Goal: Transaction & Acquisition: Book appointment/travel/reservation

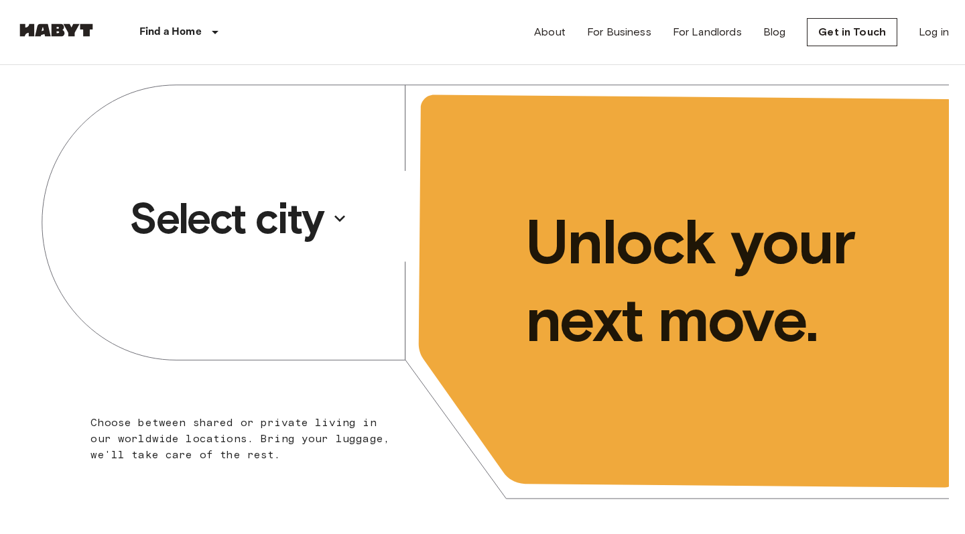
click at [240, 230] on p "Select city" at bounding box center [226, 219] width 194 height 54
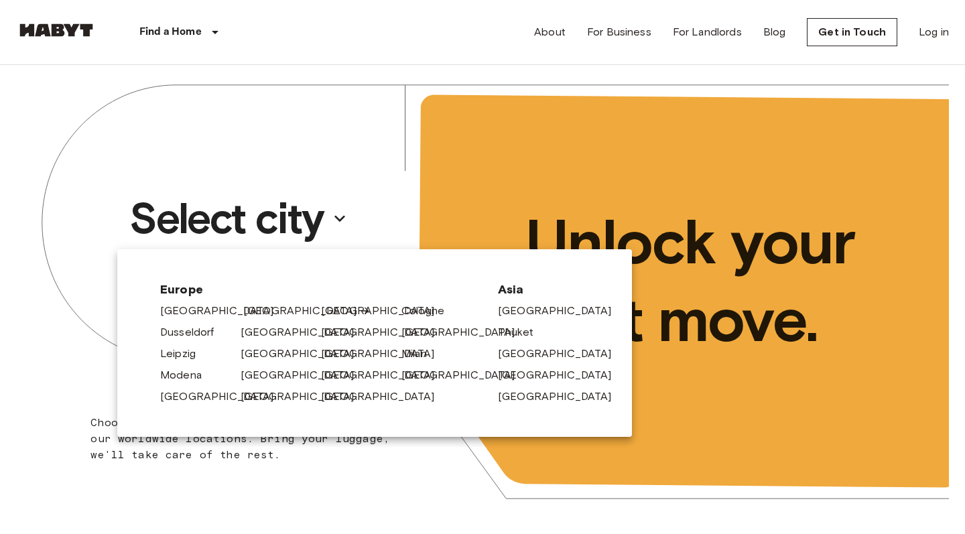
click at [255, 309] on link "[GEOGRAPHIC_DATA]" at bounding box center [306, 311] width 127 height 16
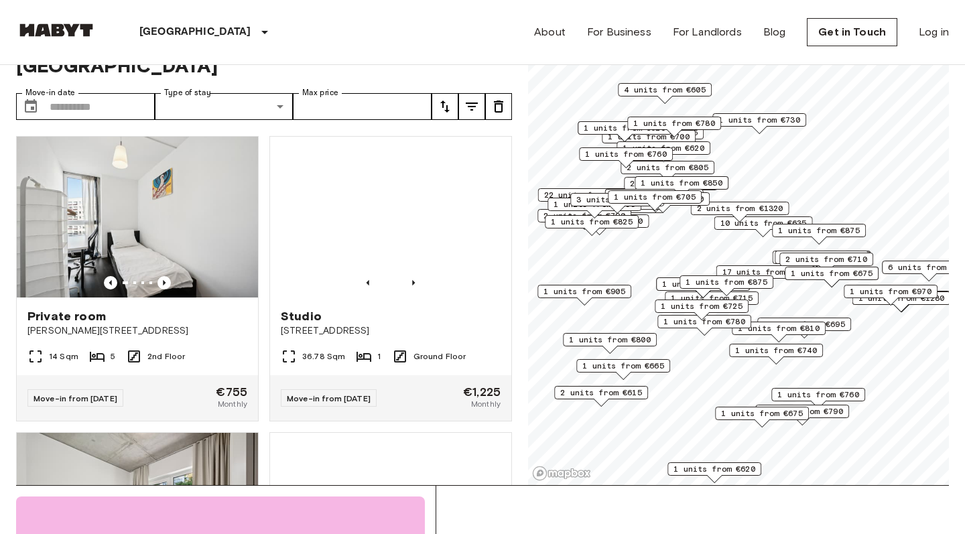
scroll to position [38, 0]
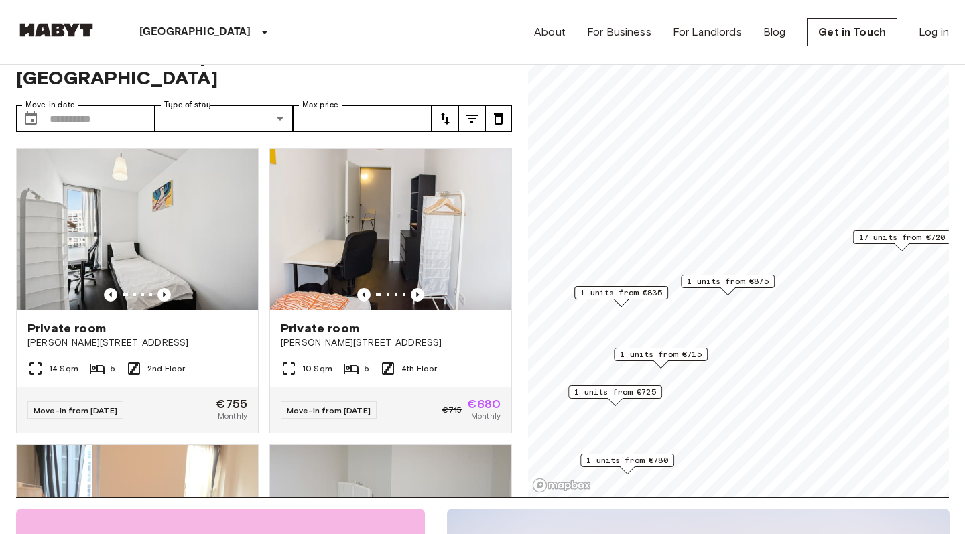
click at [726, 281] on span "1 units from €875" at bounding box center [728, 281] width 82 height 12
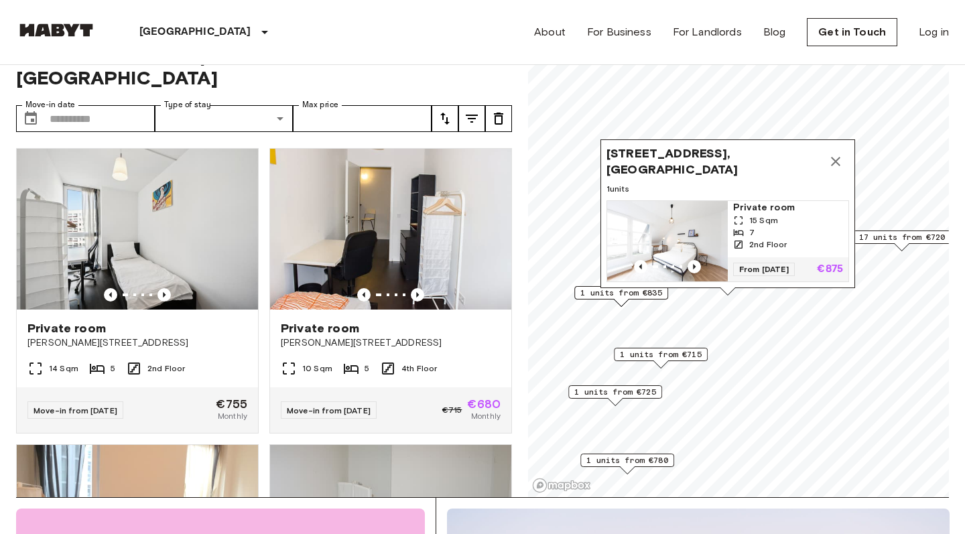
click at [703, 238] on img "Map marker" at bounding box center [667, 241] width 121 height 80
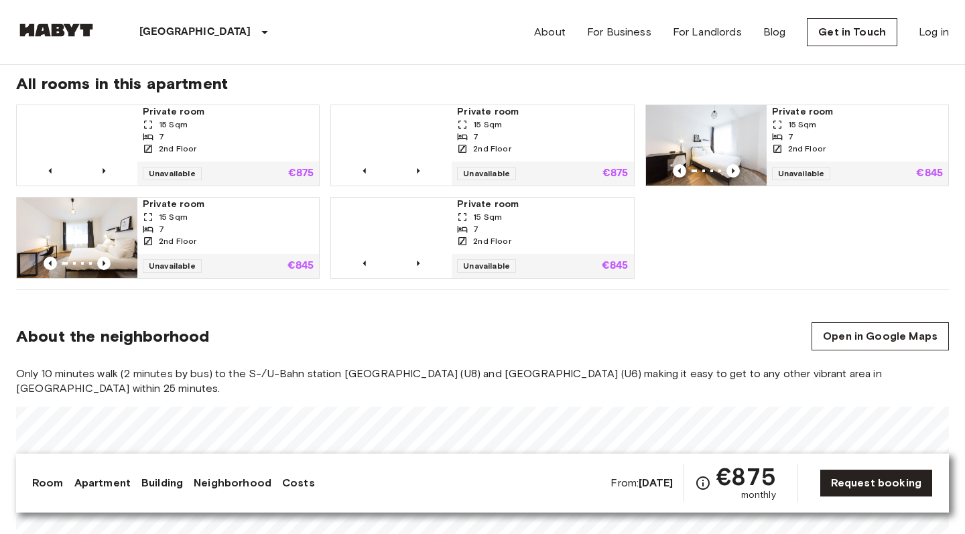
scroll to position [927, 0]
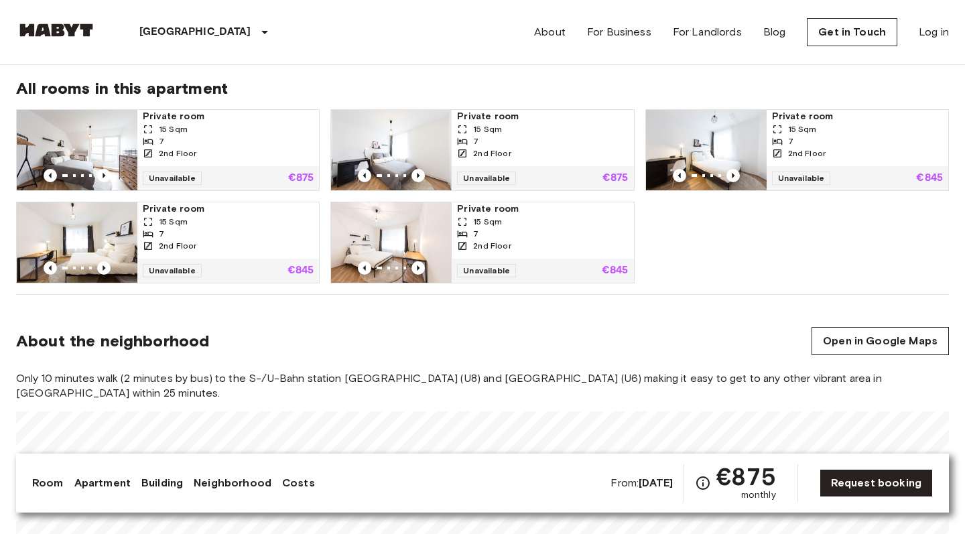
click at [112, 123] on img at bounding box center [77, 150] width 121 height 80
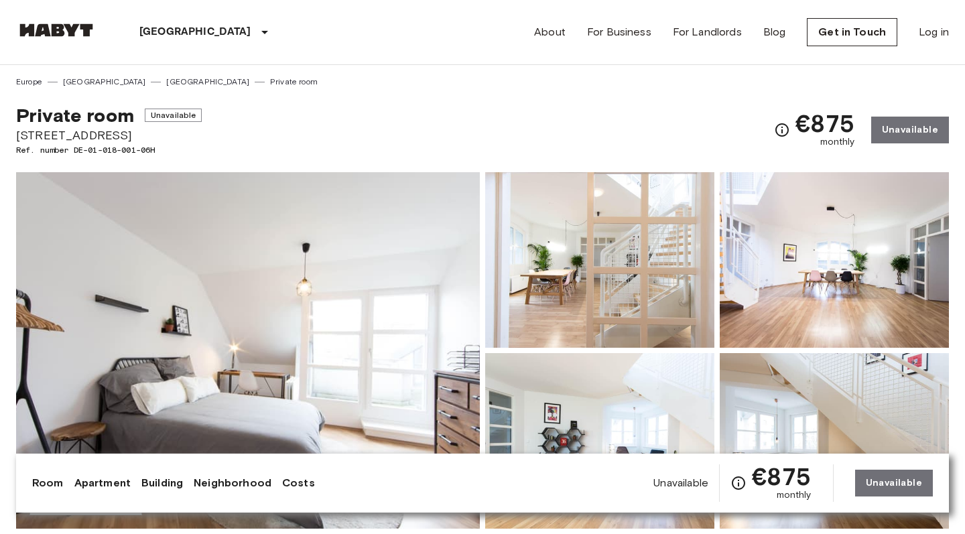
click at [427, 257] on img at bounding box center [248, 350] width 464 height 356
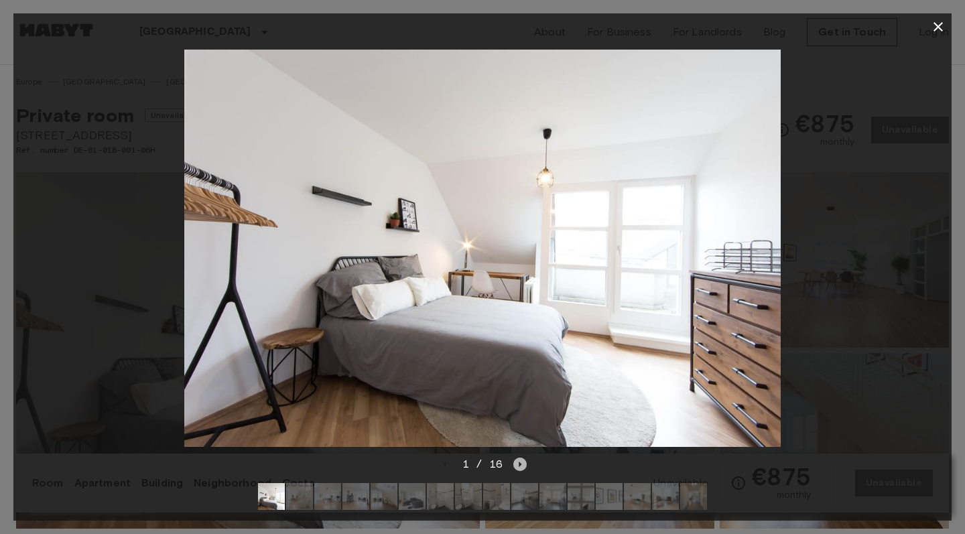
click at [520, 464] on icon "Next image" at bounding box center [520, 464] width 3 height 5
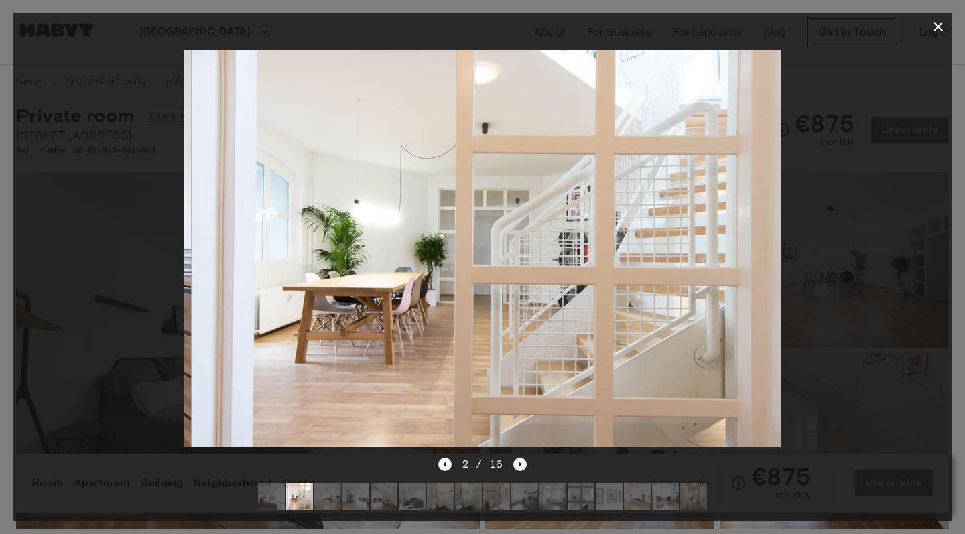
click at [520, 466] on icon "Next image" at bounding box center [519, 463] width 13 height 13
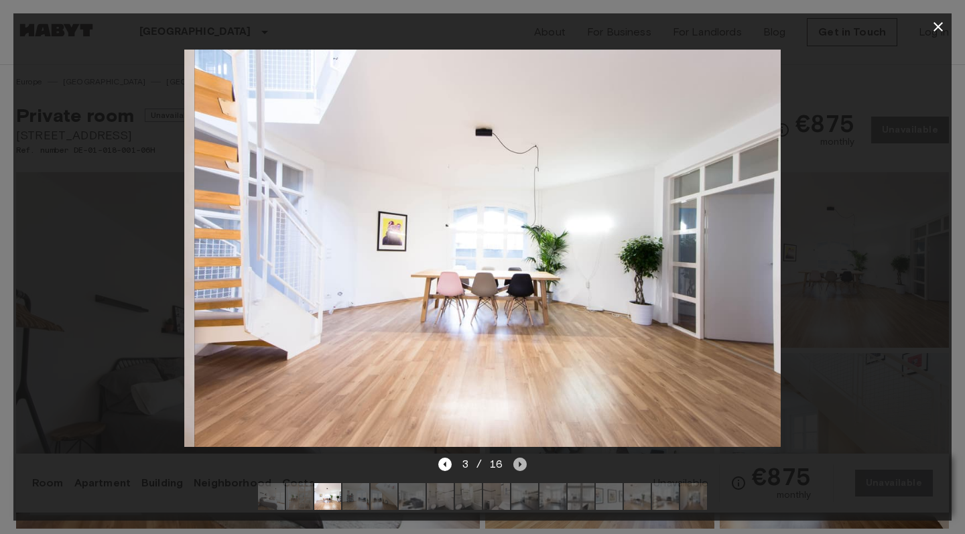
click at [520, 466] on icon "Next image" at bounding box center [519, 463] width 13 height 13
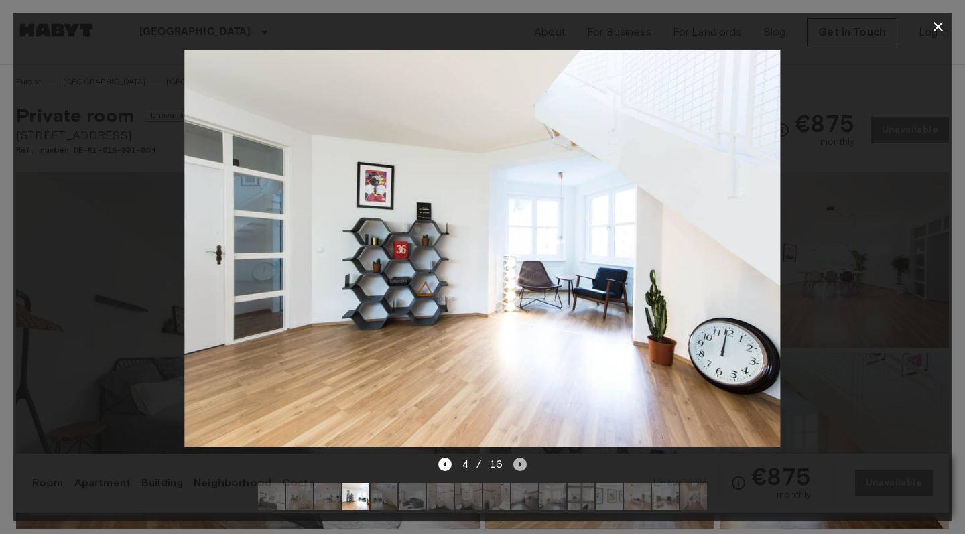
click at [513, 470] on icon "Next image" at bounding box center [519, 463] width 13 height 13
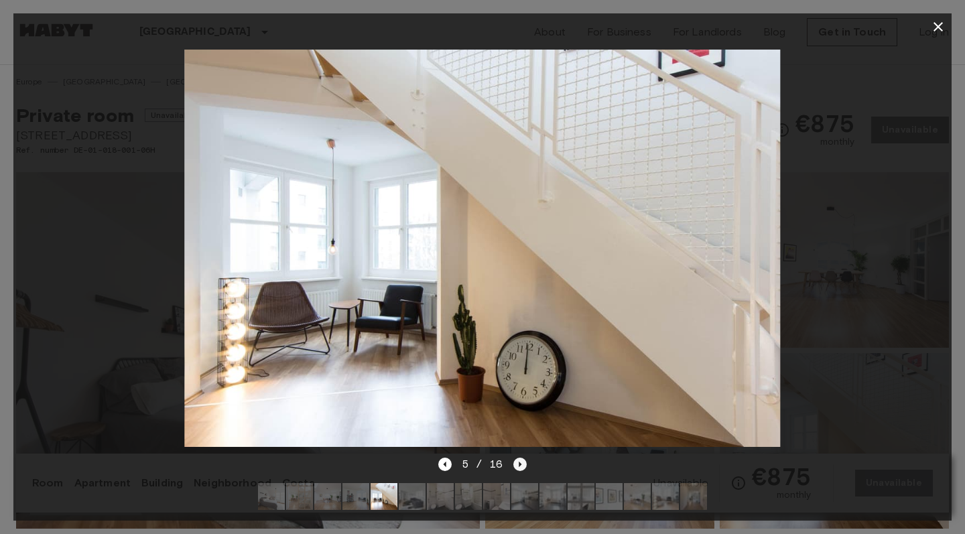
click at [514, 465] on icon "Next image" at bounding box center [519, 463] width 13 height 13
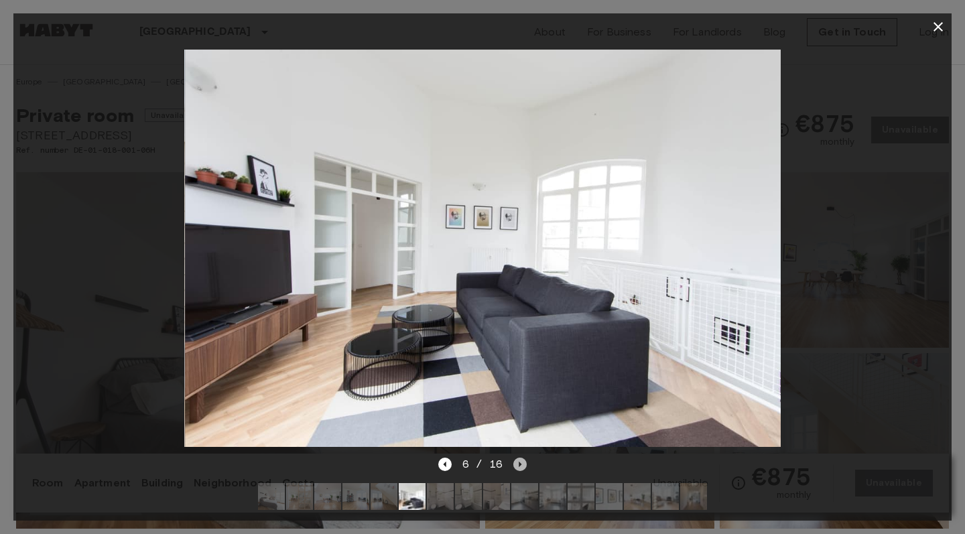
click at [514, 465] on icon "Next image" at bounding box center [519, 463] width 13 height 13
